Goal: Go to known website: Go to known website

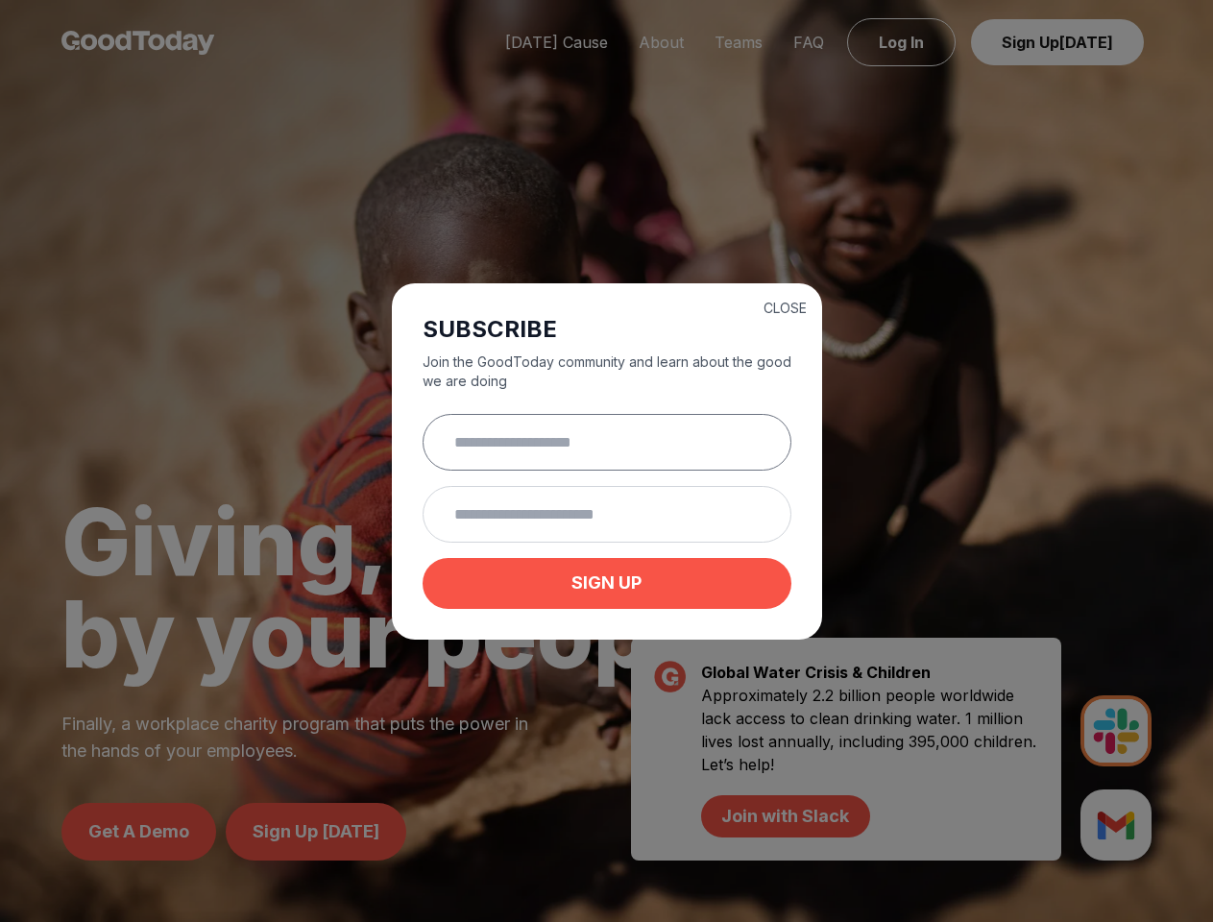
click at [606, 461] on input "text" at bounding box center [607, 442] width 369 height 57
click at [785, 305] on button "CLOSE" at bounding box center [784, 308] width 43 height 19
